Goal: Transaction & Acquisition: Purchase product/service

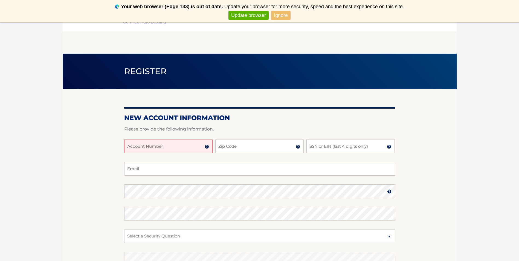
click at [187, 146] on input "Account Number" at bounding box center [168, 147] width 88 height 14
type input "44455975001"
click at [246, 146] on input "Zip Code" at bounding box center [259, 147] width 88 height 14
type input "33027"
click at [337, 148] on input "SSN or EIN (last 4 digits only)" at bounding box center [351, 147] width 88 height 14
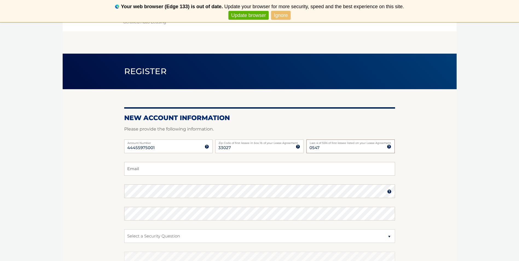
type input "0547"
click at [133, 170] on input "Email" at bounding box center [259, 169] width 271 height 14
type input "grieco_andrea@hotmial.com"
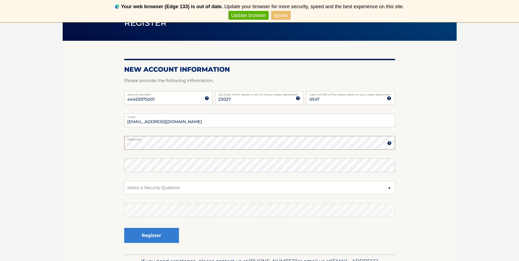
scroll to position [55, 0]
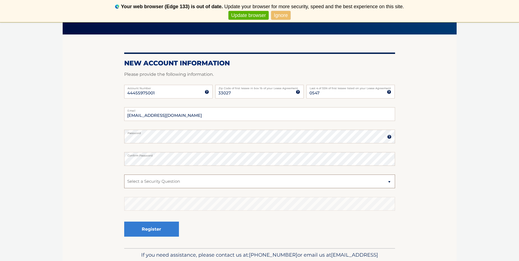
click at [165, 180] on select "Select a Security Question What was the name of your elementary school? What is…" at bounding box center [259, 182] width 271 height 14
select select "2"
click at [124, 175] on select "Select a Security Question What was the name of your elementary school? What is…" at bounding box center [259, 182] width 271 height 14
click at [153, 230] on button "Register" at bounding box center [151, 229] width 55 height 15
click at [256, 16] on link "Update browser" at bounding box center [249, 15] width 40 height 9
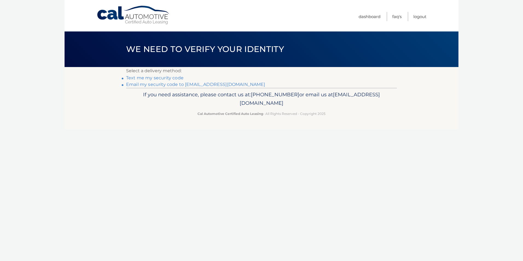
click at [174, 83] on link "Email my security code to [EMAIL_ADDRESS][DOMAIN_NAME]" at bounding box center [195, 84] width 139 height 5
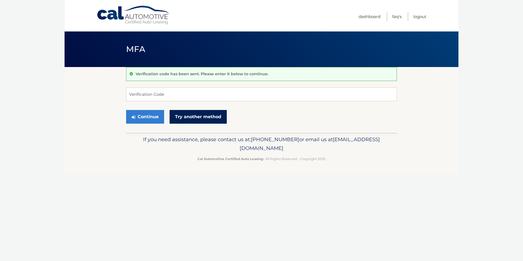
click at [185, 117] on link "Try another method" at bounding box center [198, 117] width 57 height 14
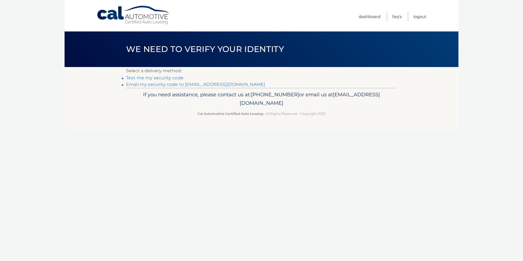
click at [177, 76] on link "Text me my security code" at bounding box center [154, 77] width 57 height 5
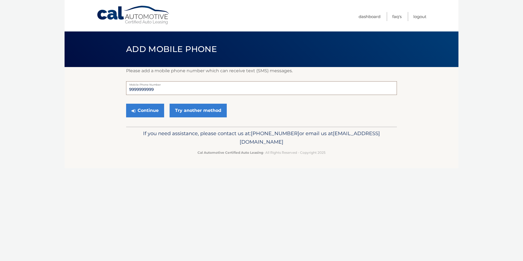
drag, startPoint x: 166, startPoint y: 90, endPoint x: 134, endPoint y: 87, distance: 32.9
click at [128, 90] on input "9999999999" at bounding box center [261, 88] width 271 height 14
type input "9546439321"
click at [151, 111] on button "Continue" at bounding box center [145, 111] width 38 height 14
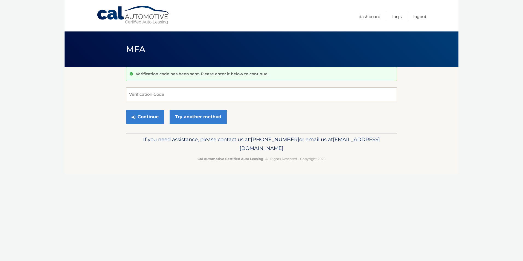
click at [226, 98] on input "Verification Code" at bounding box center [261, 95] width 271 height 14
type input "664776"
click at [144, 118] on button "Continue" at bounding box center [145, 117] width 38 height 14
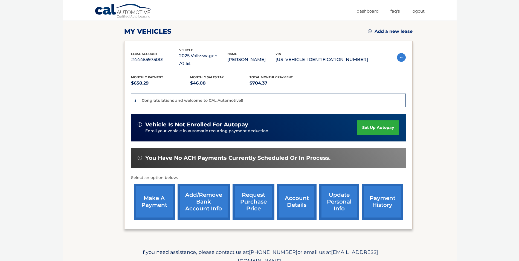
scroll to position [82, 0]
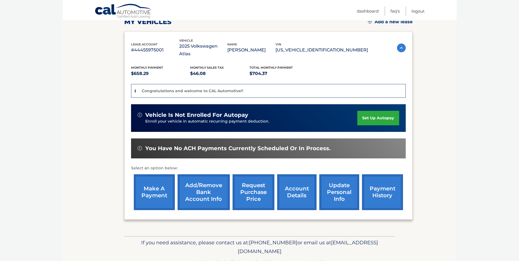
click at [300, 187] on link "account details" at bounding box center [296, 192] width 39 height 36
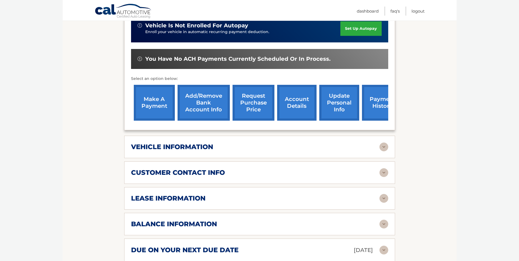
scroll to position [164, 0]
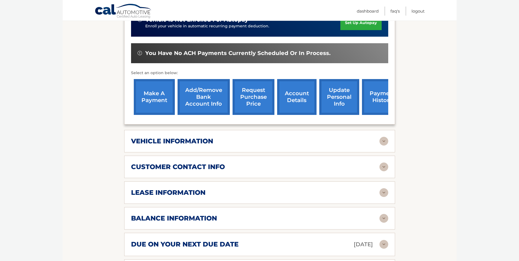
click at [381, 137] on img at bounding box center [384, 141] width 9 height 9
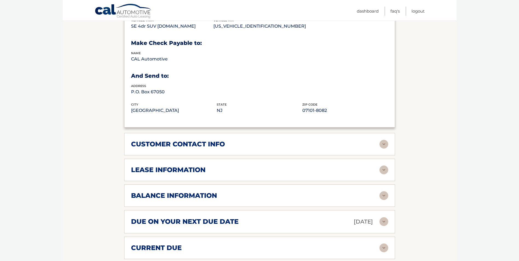
scroll to position [328, 0]
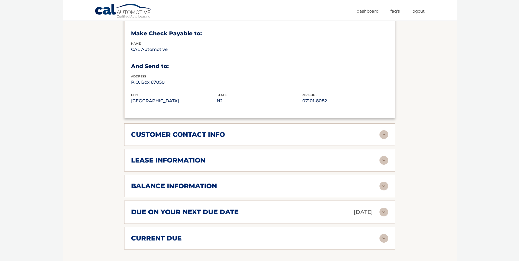
click at [383, 208] on img at bounding box center [384, 212] width 9 height 9
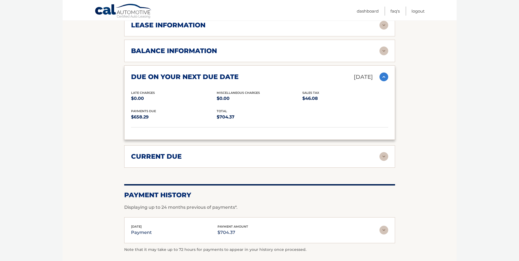
scroll to position [465, 0]
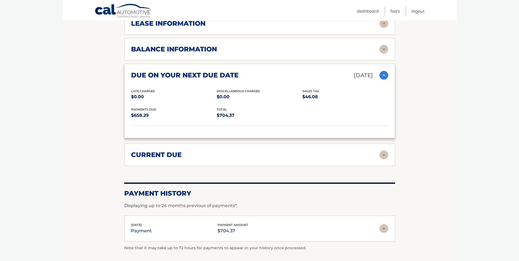
click at [386, 151] on img at bounding box center [384, 155] width 9 height 9
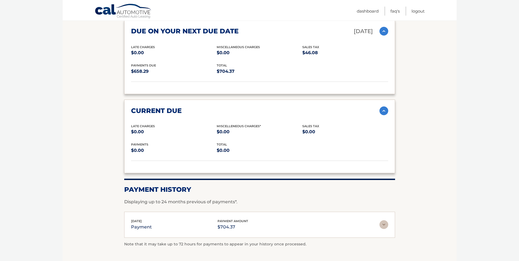
scroll to position [520, 0]
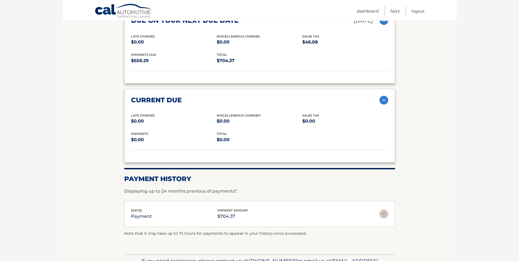
click at [382, 210] on img at bounding box center [384, 214] width 9 height 9
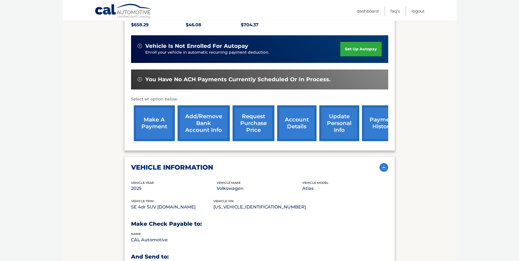
scroll to position [137, 0]
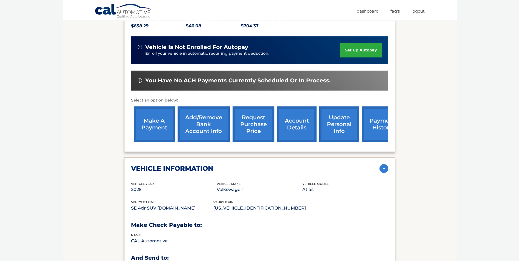
click at [161, 115] on link "make a payment" at bounding box center [154, 124] width 41 height 36
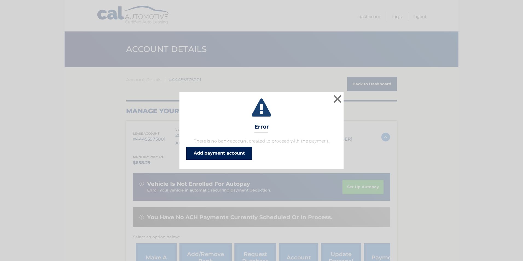
click at [226, 153] on link "Add payment account" at bounding box center [219, 153] width 66 height 13
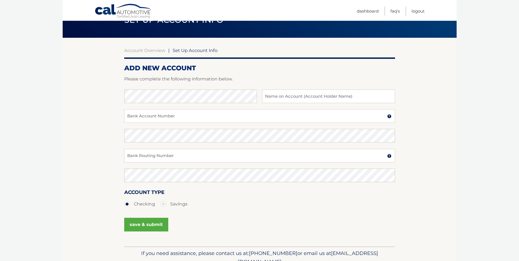
scroll to position [29, 0]
click at [289, 97] on input "text" at bounding box center [328, 97] width 133 height 14
type input "AIG Solutions LLC"
click at [210, 120] on input "Bank Account Number" at bounding box center [259, 116] width 271 height 14
type input "581528059"
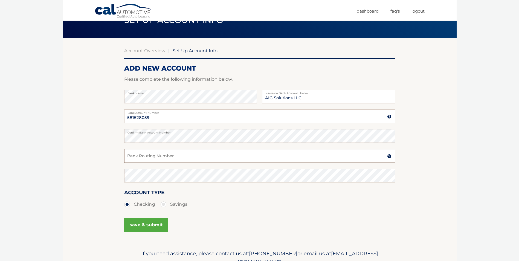
click at [187, 158] on input "Bank Routing Number" at bounding box center [259, 156] width 271 height 14
type input "267084131"
click at [146, 224] on button "save & submit" at bounding box center [146, 225] width 44 height 14
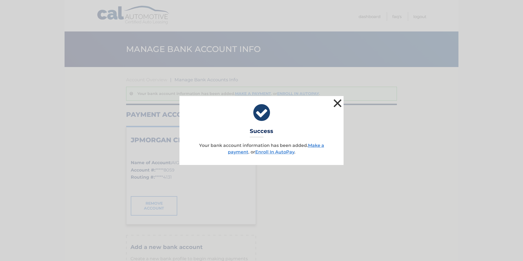
click at [337, 104] on button "×" at bounding box center [337, 103] width 11 height 11
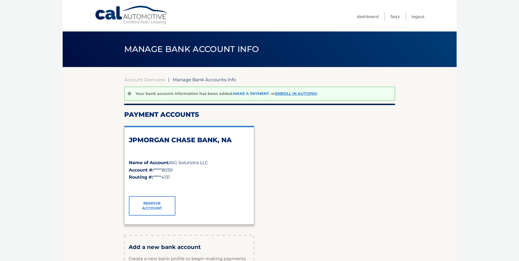
click at [258, 92] on link "Make a payment" at bounding box center [251, 93] width 36 height 5
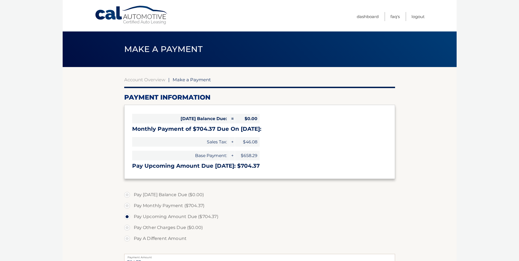
select select "Yjc0YjQ5ZWMtNDg2Ni00ZTAyLTljYWYtMjZmNTk4OTg0ZTcw"
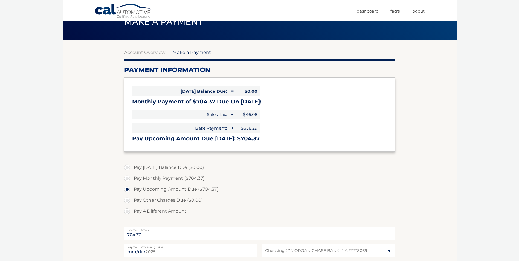
scroll to position [55, 0]
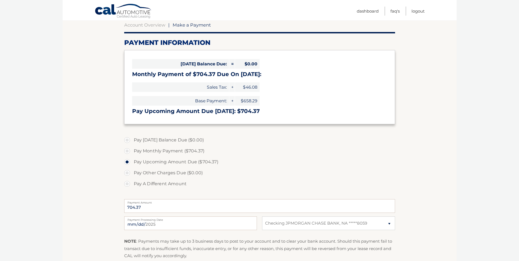
click at [231, 217] on label "Payment Processing Date" at bounding box center [190, 218] width 133 height 4
click at [231, 217] on input "2025-08-17" at bounding box center [190, 223] width 133 height 14
click at [230, 221] on input "2025-08-17" at bounding box center [190, 223] width 133 height 14
type input "2025-08-19"
click at [269, 167] on label "Pay Upcoming Amount Due ($704.37)" at bounding box center [259, 162] width 271 height 11
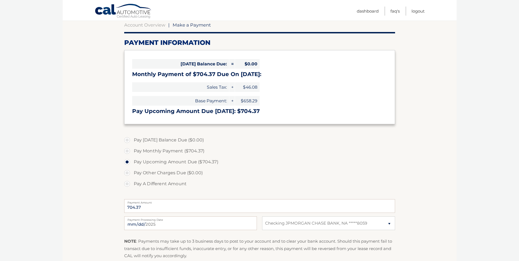
click at [132, 165] on input "Pay Upcoming Amount Due ($704.37)" at bounding box center [128, 161] width 5 height 9
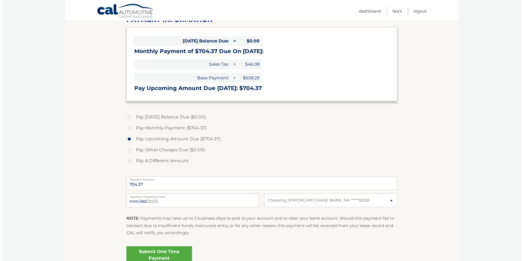
scroll to position [109, 0]
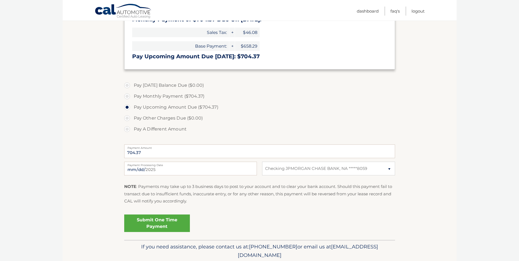
click at [147, 221] on link "Submit One Time Payment" at bounding box center [157, 224] width 66 height 18
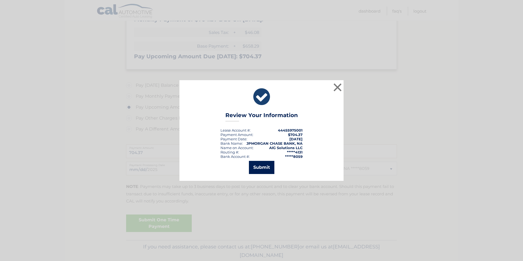
click at [259, 167] on button "Submit" at bounding box center [261, 167] width 25 height 13
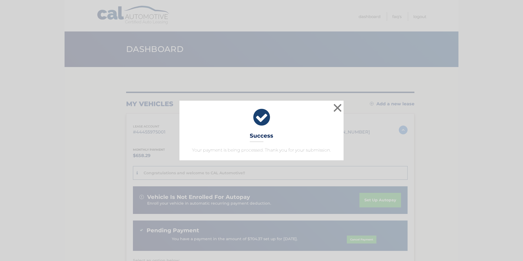
click at [453, 158] on div "× Success Your payment is being processed. Thank you for your submission." at bounding box center [261, 131] width 519 height 60
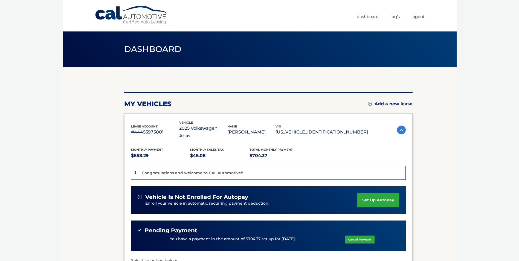
click at [419, 16] on link "Logout" at bounding box center [418, 16] width 13 height 9
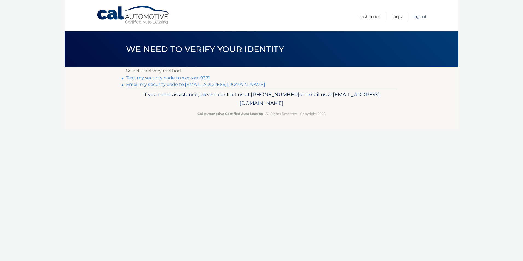
drag, startPoint x: 424, startPoint y: 14, endPoint x: 420, endPoint y: 21, distance: 7.7
click at [424, 14] on link "Logout" at bounding box center [420, 16] width 13 height 9
